Goal: Check status: Check status

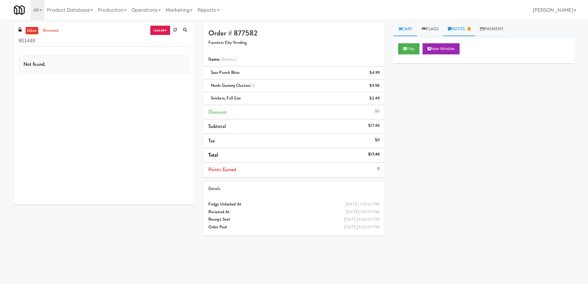
click at [466, 33] on link "Notes" at bounding box center [459, 29] width 32 height 14
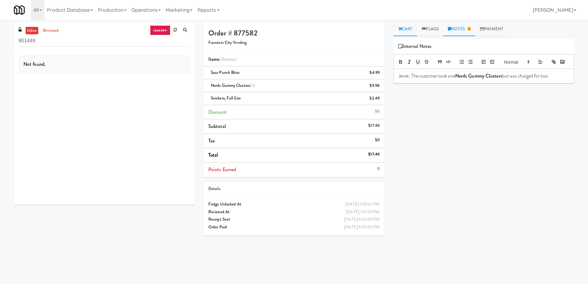
click at [411, 31] on link "Cart" at bounding box center [406, 29] width 24 height 14
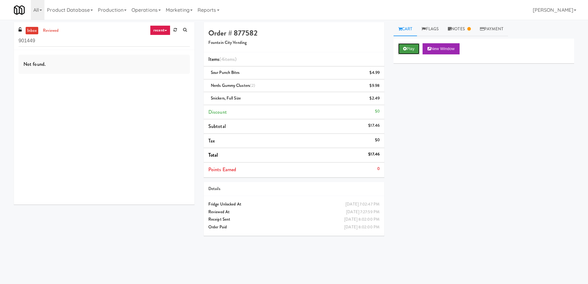
click at [412, 54] on button "Play" at bounding box center [408, 48] width 21 height 11
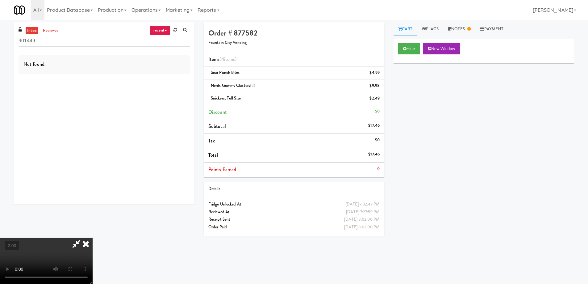
click at [93, 237] on video at bounding box center [46, 260] width 93 height 46
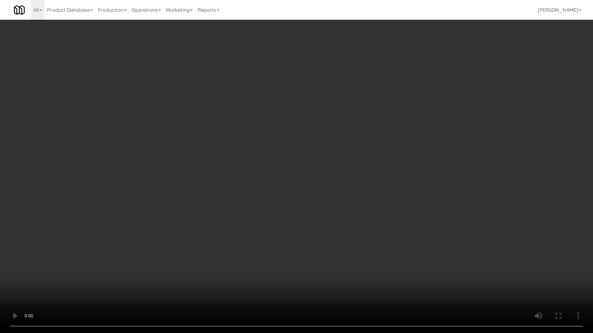
click at [264, 235] on video at bounding box center [296, 166] width 593 height 333
click at [278, 238] on video at bounding box center [296, 166] width 593 height 333
click at [339, 177] on video at bounding box center [296, 166] width 593 height 333
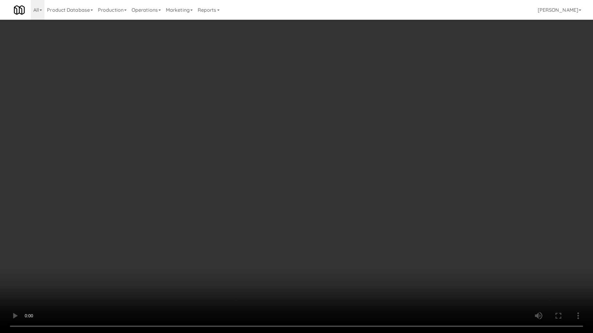
click at [339, 177] on video at bounding box center [296, 166] width 593 height 333
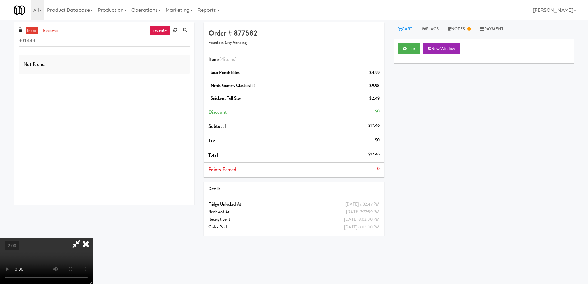
click at [83, 237] on icon at bounding box center [76, 243] width 14 height 12
click at [93, 237] on icon at bounding box center [86, 243] width 14 height 12
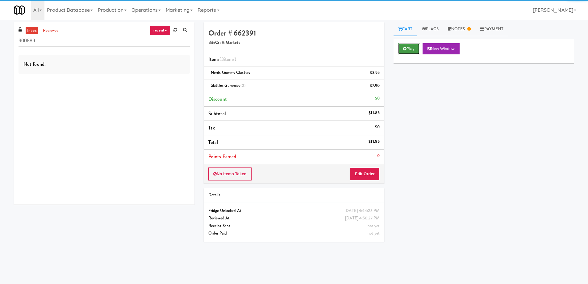
click at [415, 53] on button "Play" at bounding box center [408, 48] width 21 height 11
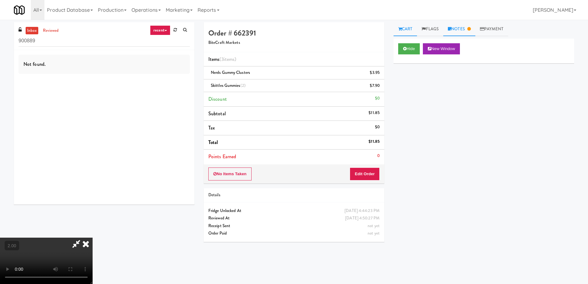
click at [470, 28] on icon at bounding box center [468, 29] width 3 height 4
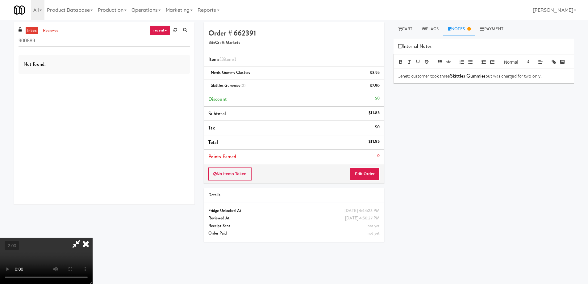
click at [93, 237] on video at bounding box center [46, 260] width 93 height 46
click at [83, 237] on icon at bounding box center [76, 243] width 14 height 12
click at [93, 237] on video at bounding box center [46, 260] width 93 height 46
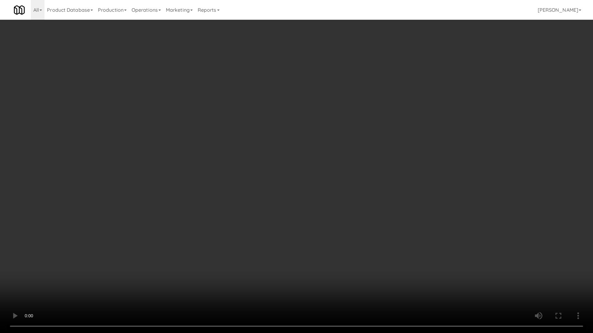
click at [330, 210] on video at bounding box center [296, 166] width 593 height 333
click at [334, 211] on video at bounding box center [296, 166] width 593 height 333
click at [335, 211] on video at bounding box center [296, 166] width 593 height 333
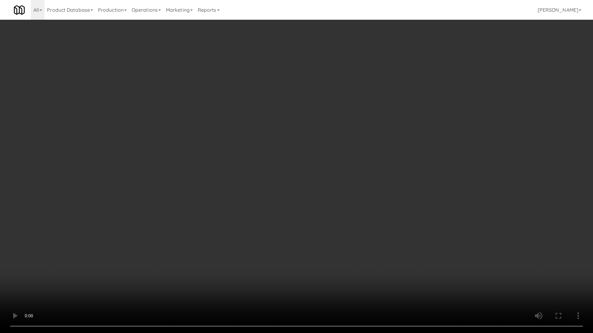
click at [336, 212] on video at bounding box center [296, 166] width 593 height 333
click at [336, 214] on video at bounding box center [296, 166] width 593 height 333
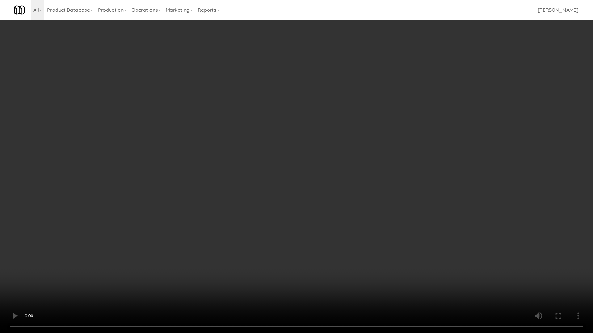
click at [340, 234] on video at bounding box center [296, 166] width 593 height 333
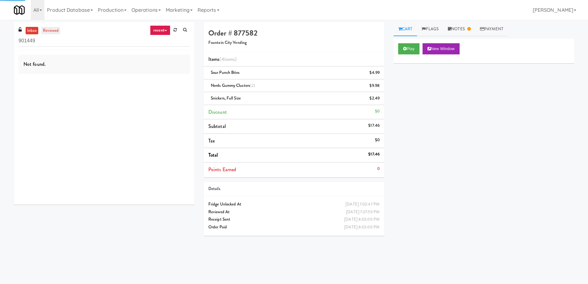
click at [50, 30] on link "reviewed" at bounding box center [50, 31] width 19 height 8
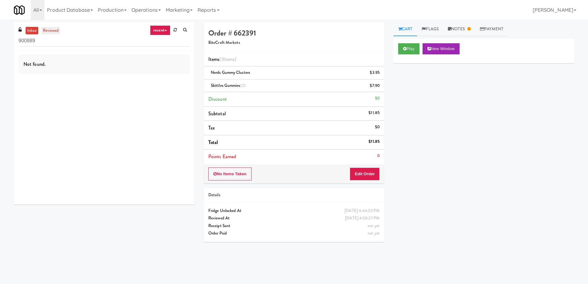
click at [56, 33] on link "reviewed" at bounding box center [50, 31] width 19 height 8
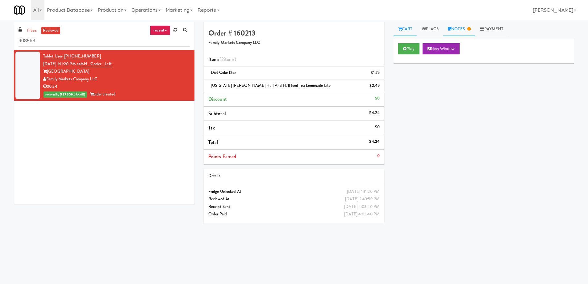
click at [468, 26] on link "Notes" at bounding box center [459, 29] width 32 height 14
